Goal: Information Seeking & Learning: Learn about a topic

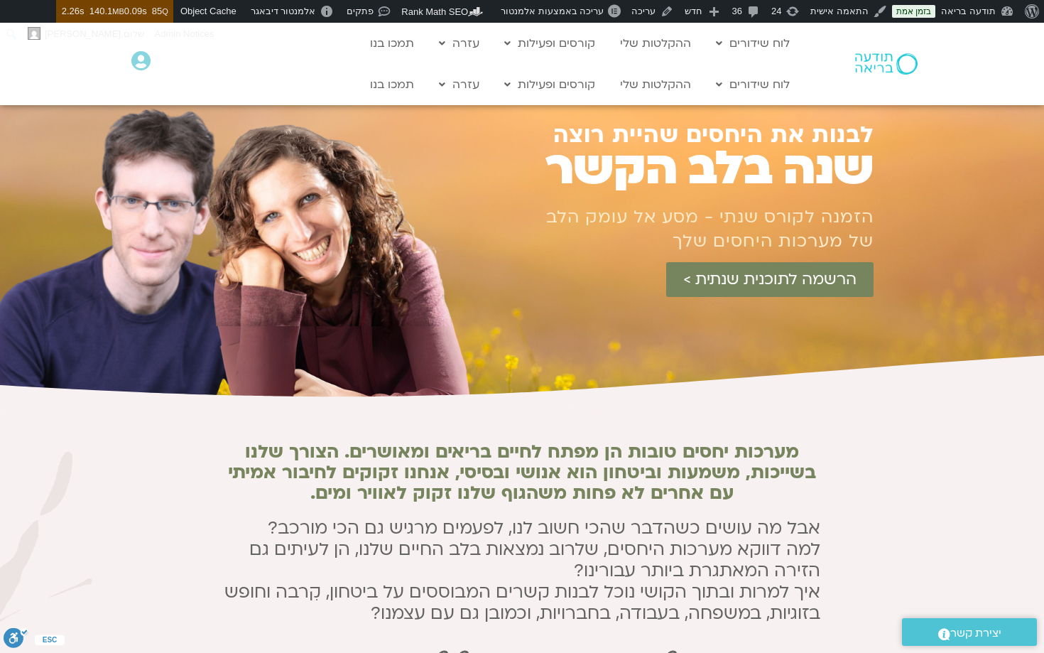
click at [619, 406] on icon at bounding box center [523, 427] width 3124 height 57
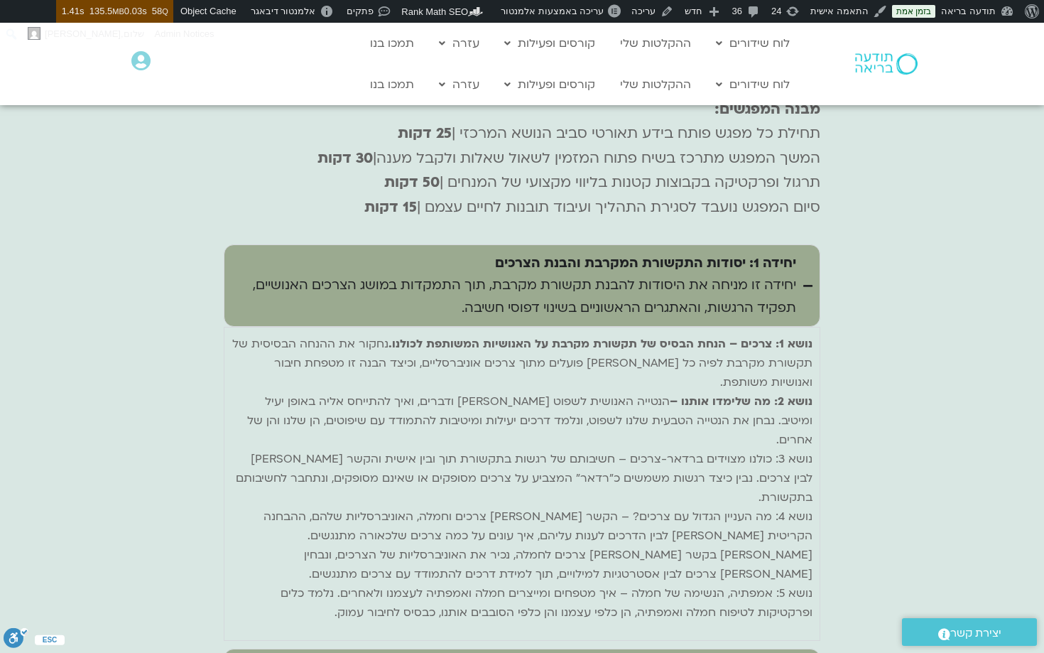
scroll to position [5151, 0]
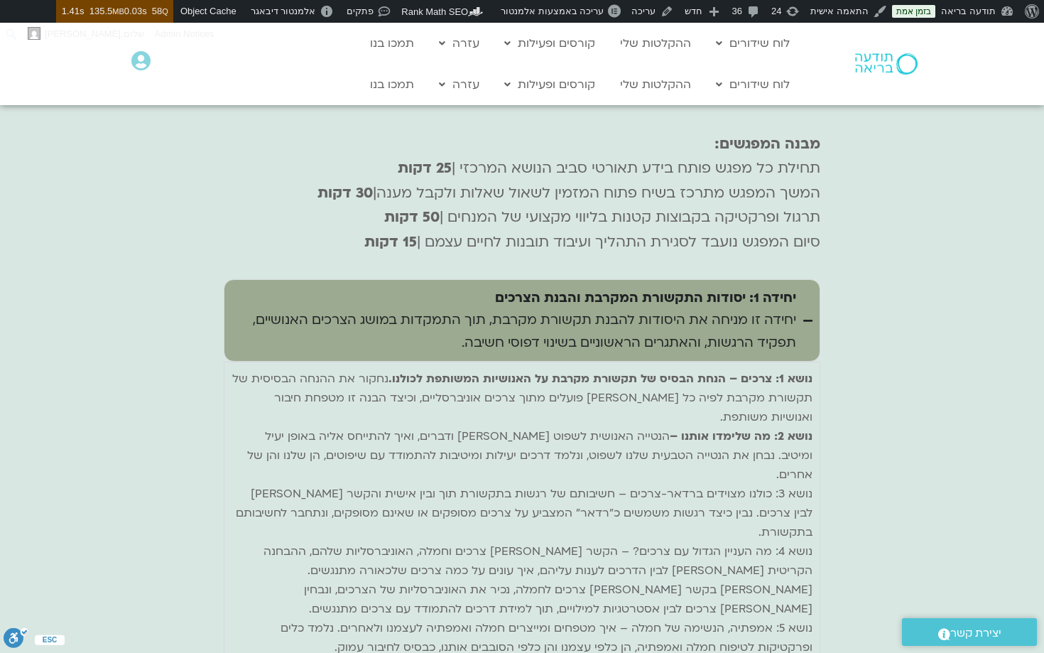
click at [755, 287] on div "יחידה 1: יסודות התקשורת המקרבת והבנת הצרכים יחידה זו מניחה את היסודות להבנת תקש…" at bounding box center [514, 320] width 565 height 67
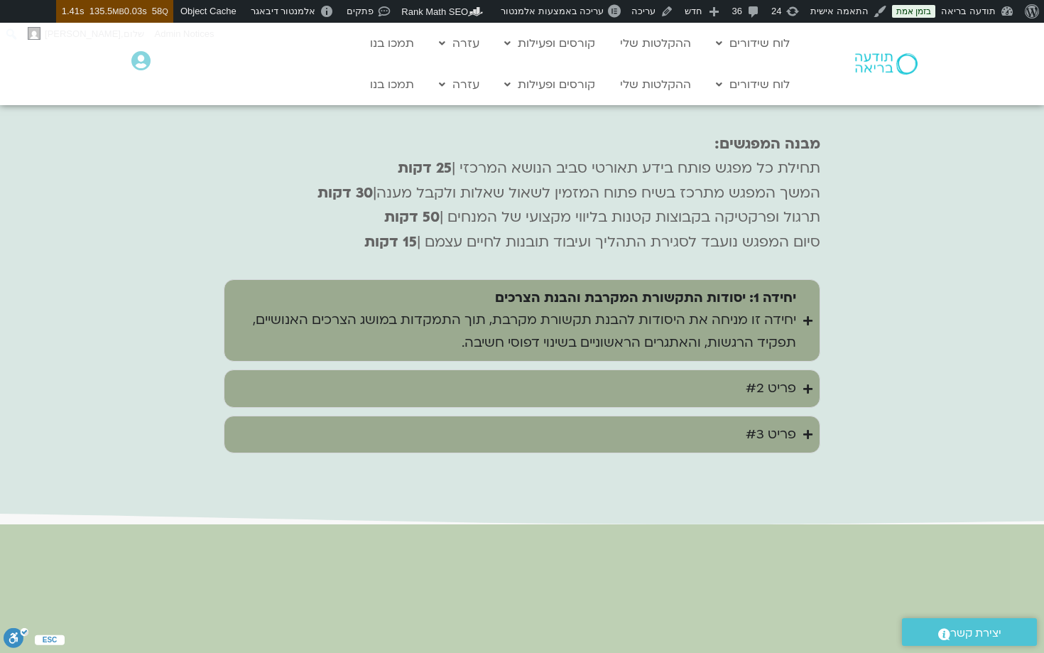
click at [758, 377] on div "פריט #2" at bounding box center [771, 388] width 50 height 23
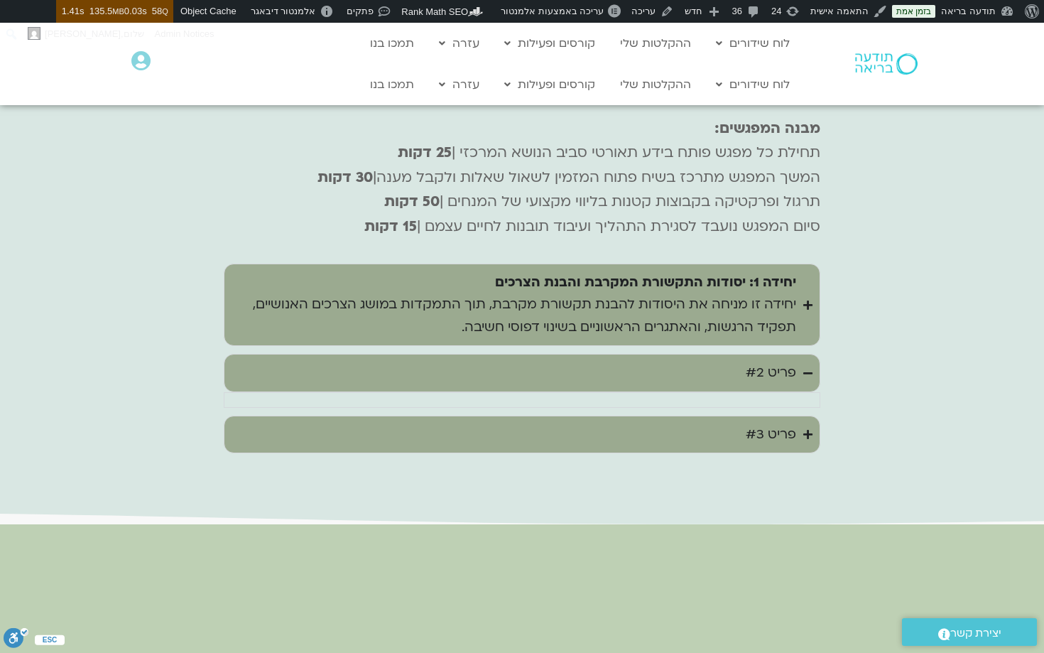
click at [754, 416] on summary "פריט #3" at bounding box center [522, 435] width 597 height 38
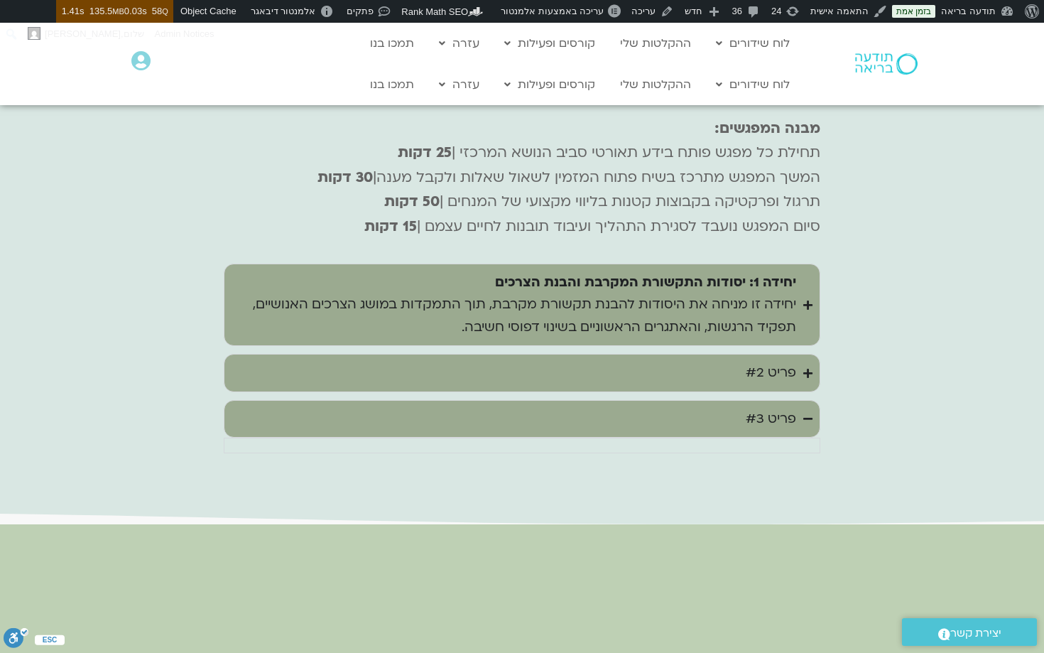
click at [730, 271] on div "יחידה 1: יסודות התקשורת המקרבת והבנת הצרכים יחידה זו מניחה את היסודות להבנת תקש…" at bounding box center [514, 304] width 565 height 67
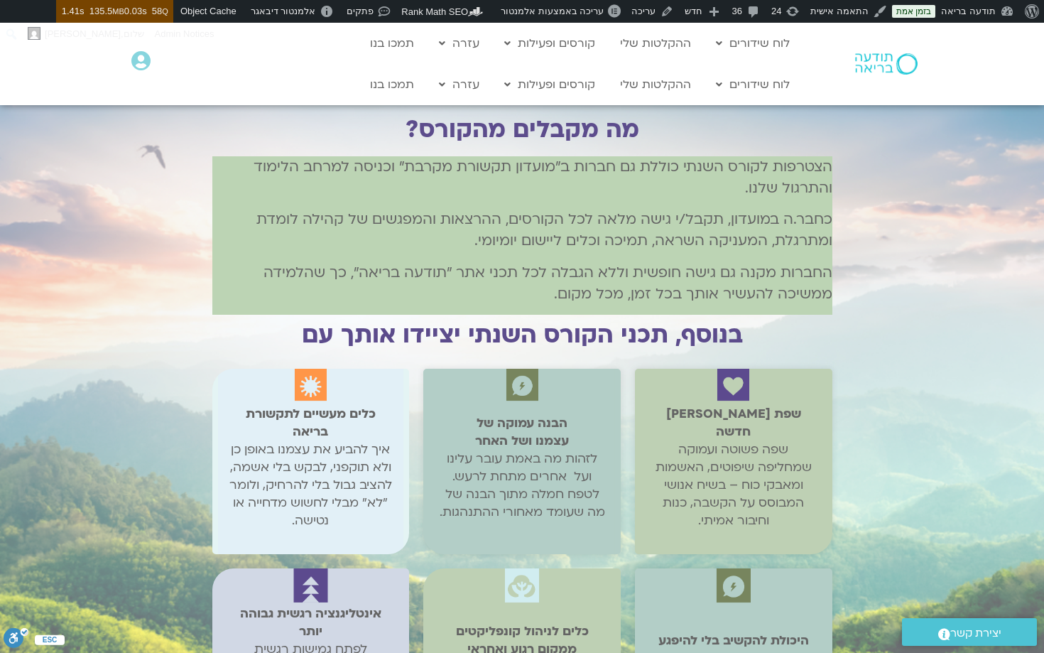
scroll to position [2362, 0]
